Goal: Task Accomplishment & Management: Manage account settings

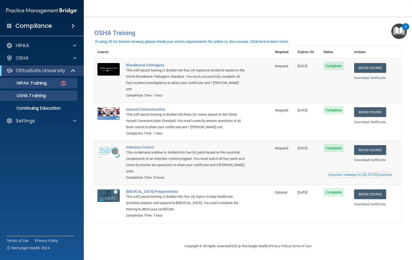
click at [56, 88] on link "HIPAA Training" at bounding box center [36, 83] width 82 height 10
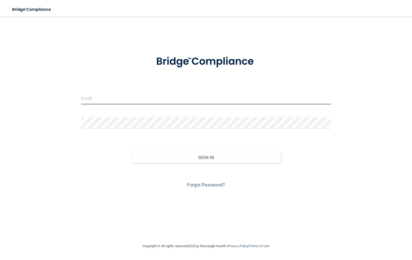
click at [153, 98] on input "email" at bounding box center [206, 99] width 250 height 12
type input "[EMAIL_ADDRESS][DOMAIN_NAME]"
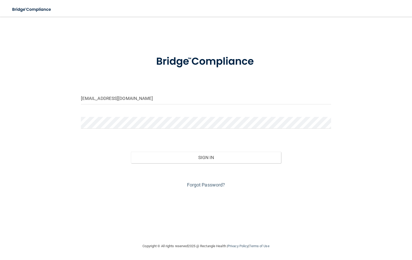
click at [206, 157] on button "Sign In" at bounding box center [206, 158] width 150 height 12
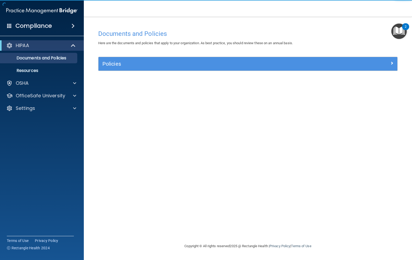
click at [36, 46] on div "HIPAA" at bounding box center [34, 45] width 65 height 6
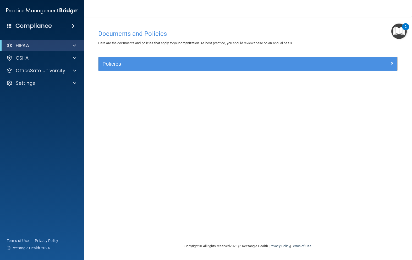
click at [27, 43] on p "HIPAA" at bounding box center [22, 45] width 13 height 6
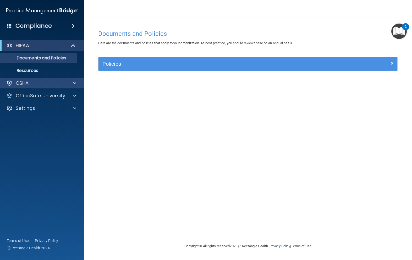
click at [30, 81] on div "OSHA" at bounding box center [34, 83] width 65 height 6
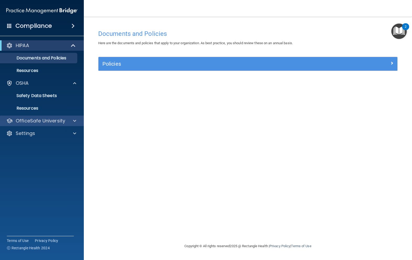
click at [45, 122] on p "OfficeSafe University" at bounding box center [40, 121] width 49 height 6
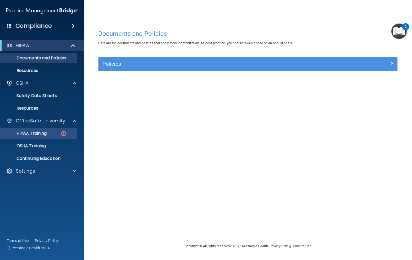
click at [31, 132] on p "HIPAA Training" at bounding box center [24, 133] width 43 height 5
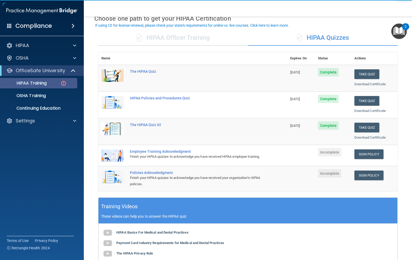
scroll to position [27, 0]
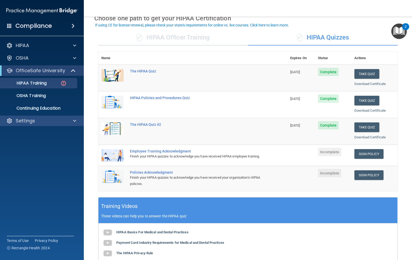
click at [48, 123] on div "Settings" at bounding box center [34, 121] width 65 height 6
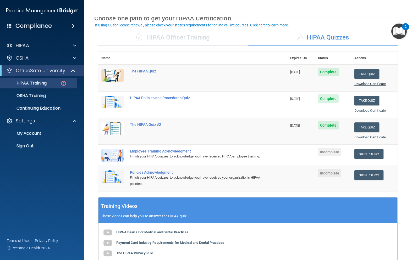
click at [376, 84] on link "Download Certificate" at bounding box center [370, 84] width 32 height 4
click at [29, 136] on p "My Account" at bounding box center [38, 133] width 71 height 5
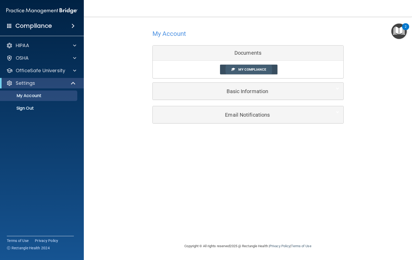
click at [266, 67] on link "My Compliance" at bounding box center [248, 70] width 57 height 10
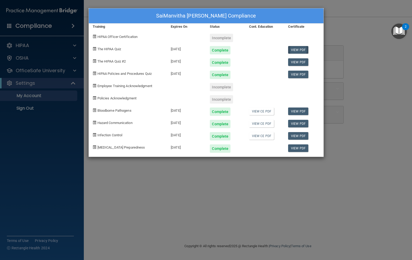
click at [300, 54] on link "View PDF" at bounding box center [298, 50] width 20 height 8
click at [351, 88] on div "SaiManvitha [PERSON_NAME] Compliance Training Expires On Status Cont. Education…" at bounding box center [206, 130] width 412 height 260
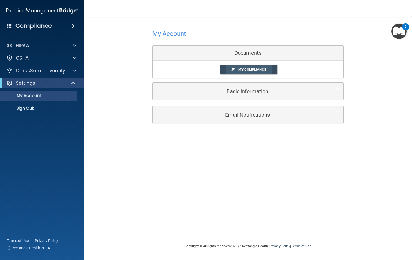
click at [269, 70] on link "My Compliance" at bounding box center [248, 70] width 57 height 10
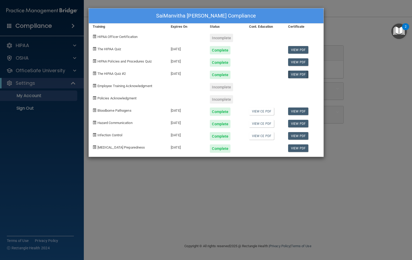
click at [301, 76] on link "View PDF" at bounding box center [298, 75] width 20 height 8
click at [302, 64] on link "View PDF" at bounding box center [298, 62] width 20 height 8
click at [299, 48] on link "View PDF" at bounding box center [298, 50] width 20 height 8
